Goal: Transaction & Acquisition: Purchase product/service

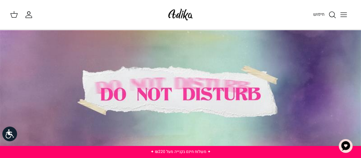
click at [278, 73] on div at bounding box center [180, 95] width 361 height 130
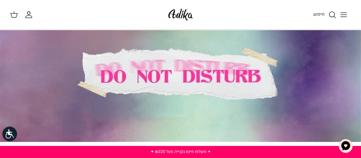
scroll to position [35, 0]
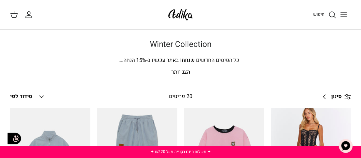
click at [340, 14] on icon "Toggle menu" at bounding box center [344, 15] width 8 height 8
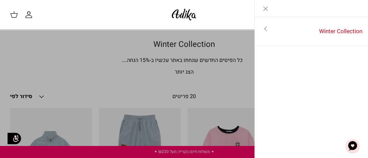
click at [264, 34] on link "Toggle menu" at bounding box center [265, 28] width 21 height 15
click at [308, 30] on link "לכל הפריטים" at bounding box center [311, 29] width 107 height 17
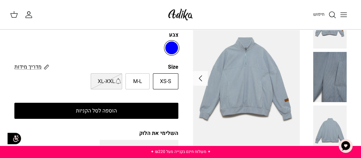
scroll to position [71, 0]
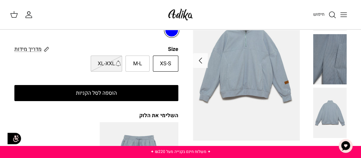
click at [331, 103] on img at bounding box center [329, 113] width 33 height 50
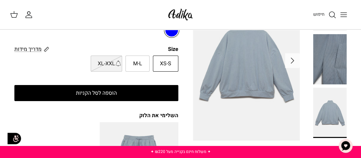
click at [340, 44] on img at bounding box center [329, 59] width 33 height 50
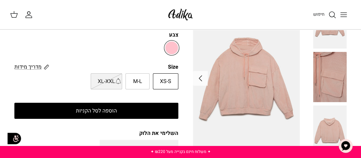
scroll to position [71, 0]
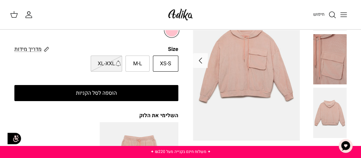
click at [255, 38] on img at bounding box center [246, 61] width 107 height 160
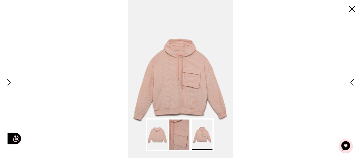
click at [182, 53] on img at bounding box center [180, 79] width 105 height 158
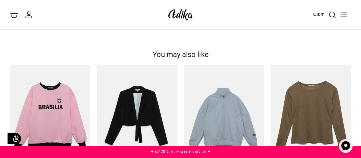
scroll to position [284, 0]
